Goal: Transaction & Acquisition: Download file/media

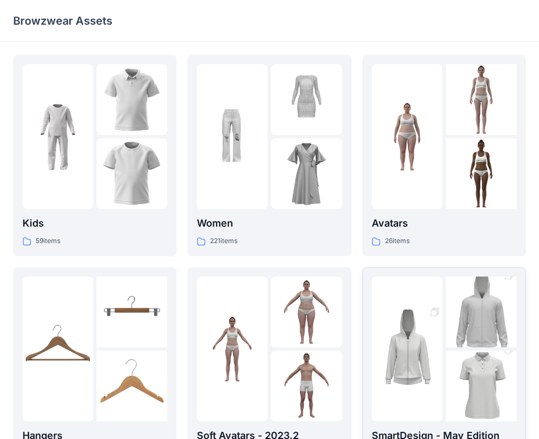
scroll to position [55, 0]
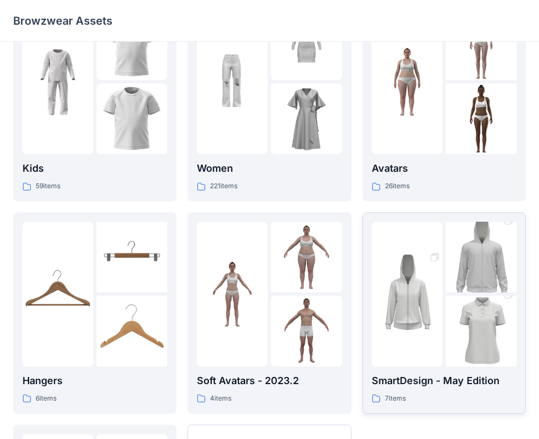
click at [457, 314] on img at bounding box center [481, 331] width 71 height 106
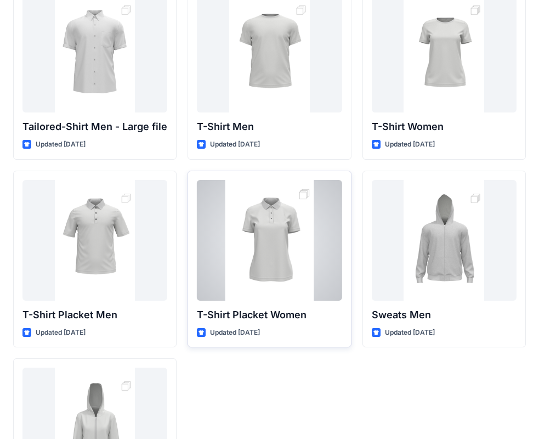
scroll to position [18, 0]
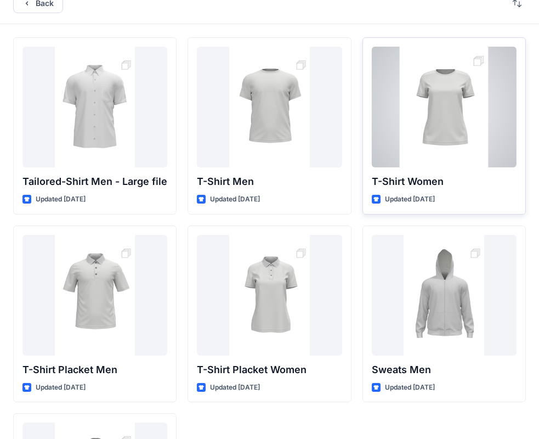
click at [451, 123] on div at bounding box center [444, 107] width 145 height 121
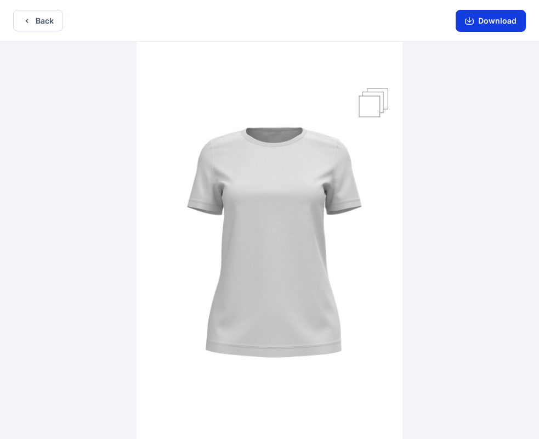
click at [487, 22] on button "Download" at bounding box center [491, 21] width 70 height 22
click at [473, 19] on icon "button" at bounding box center [469, 20] width 9 height 9
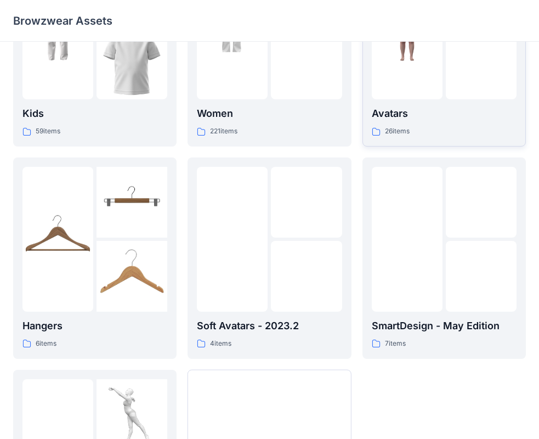
scroll to position [165, 0]
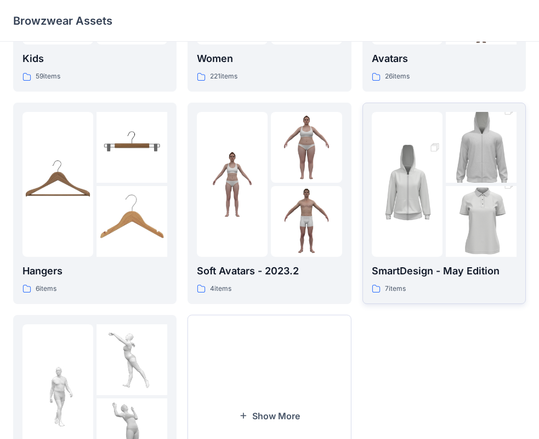
click at [440, 202] on img at bounding box center [407, 184] width 71 height 106
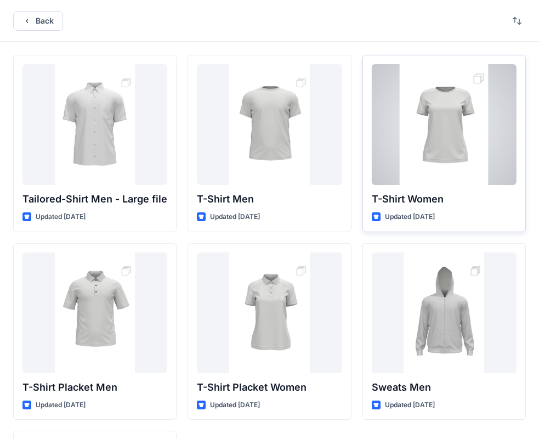
click at [435, 140] on div at bounding box center [444, 124] width 145 height 121
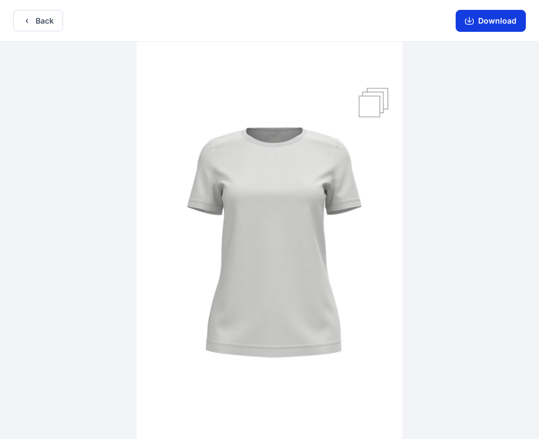
click at [473, 18] on icon "button" at bounding box center [469, 20] width 9 height 9
click at [492, 17] on button "Download" at bounding box center [491, 21] width 70 height 22
click at [437, 248] on div at bounding box center [269, 241] width 539 height 399
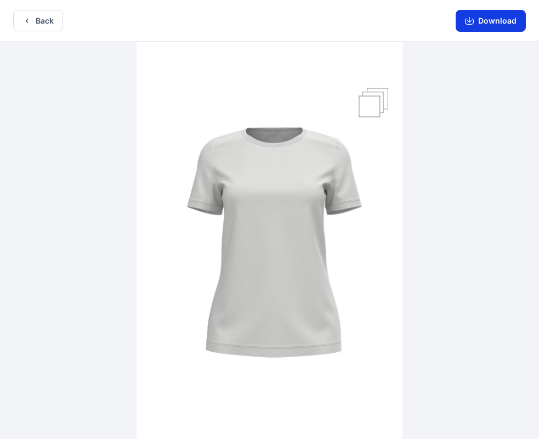
click at [470, 29] on button "Download" at bounding box center [491, 21] width 70 height 22
click at [365, 114] on img at bounding box center [270, 241] width 266 height 399
click at [32, 22] on button "Back" at bounding box center [38, 20] width 50 height 21
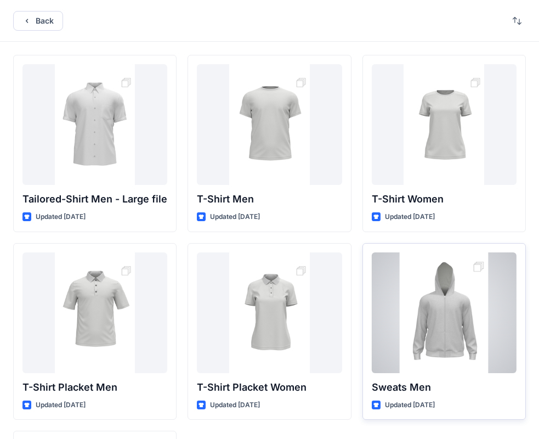
click at [478, 322] on div at bounding box center [444, 312] width 145 height 121
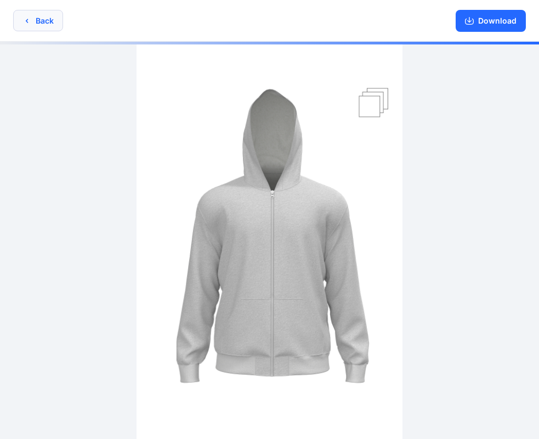
click at [48, 22] on button "Back" at bounding box center [38, 20] width 50 height 21
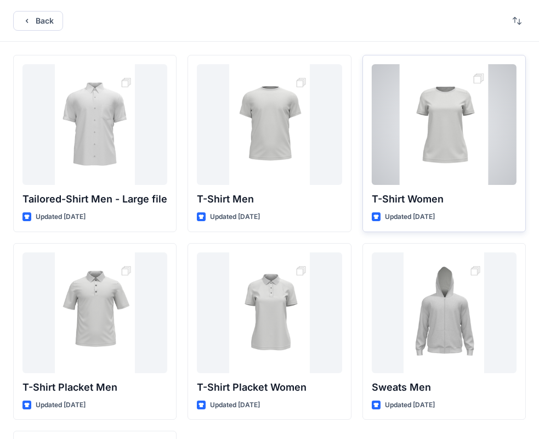
click at [427, 138] on div at bounding box center [444, 124] width 145 height 121
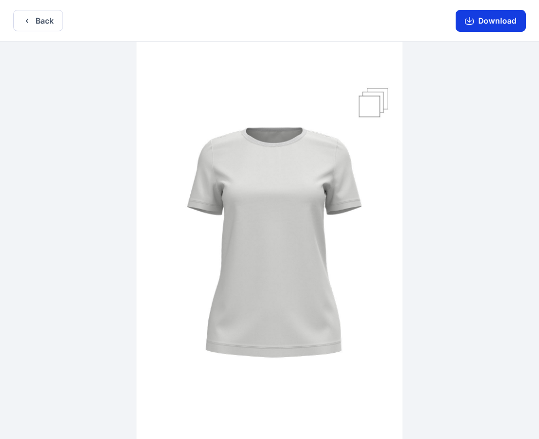
click at [476, 25] on button "Download" at bounding box center [491, 21] width 70 height 22
click at [435, 215] on div at bounding box center [269, 241] width 539 height 399
click at [482, 22] on button "Download" at bounding box center [491, 21] width 70 height 22
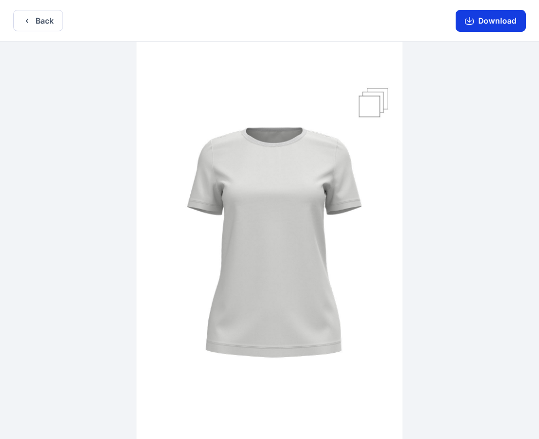
click at [483, 16] on button "Download" at bounding box center [491, 21] width 70 height 22
drag, startPoint x: 451, startPoint y: 1, endPoint x: 479, endPoint y: 107, distance: 110.4
click at [479, 107] on div at bounding box center [269, 241] width 539 height 399
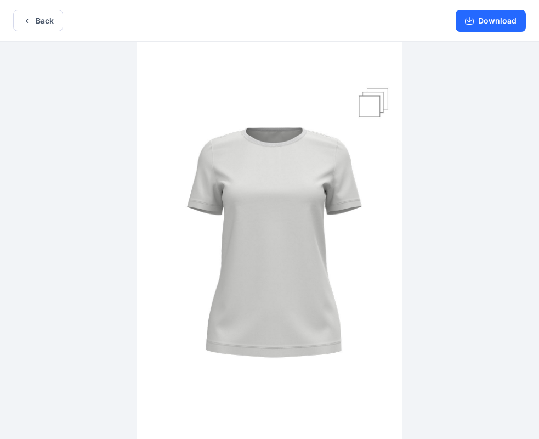
click at [479, 107] on div at bounding box center [269, 241] width 539 height 399
click at [478, 19] on button "Download" at bounding box center [491, 21] width 70 height 22
click at [450, 239] on div at bounding box center [269, 241] width 539 height 399
